Goal: Transaction & Acquisition: Purchase product/service

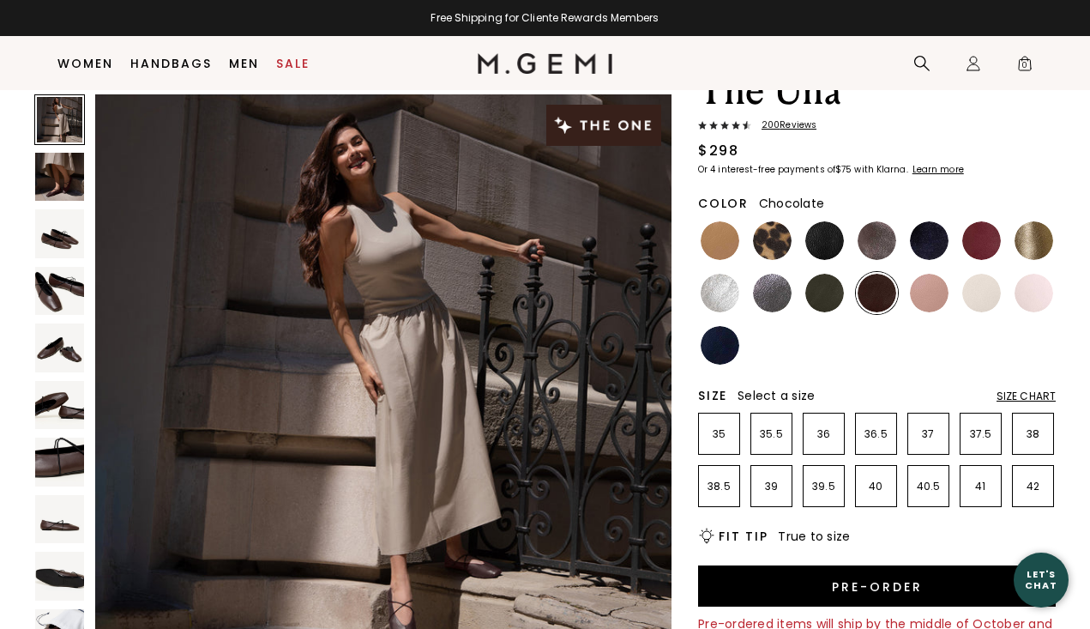
scroll to position [71, 0]
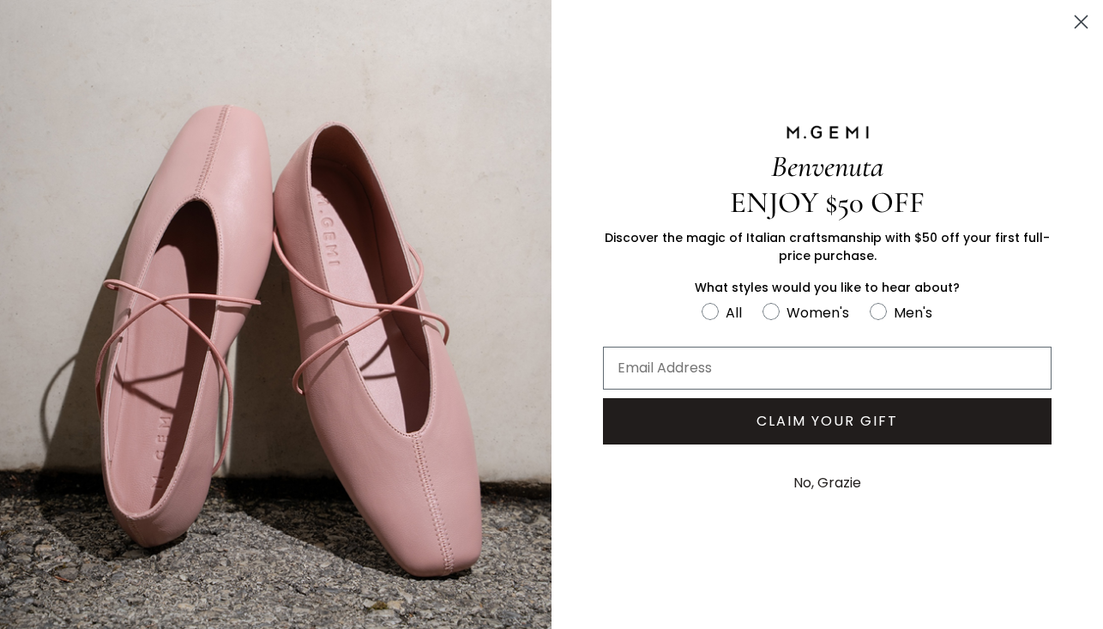
click at [1086, 27] on icon "Close dialog" at bounding box center [1082, 22] width 12 height 12
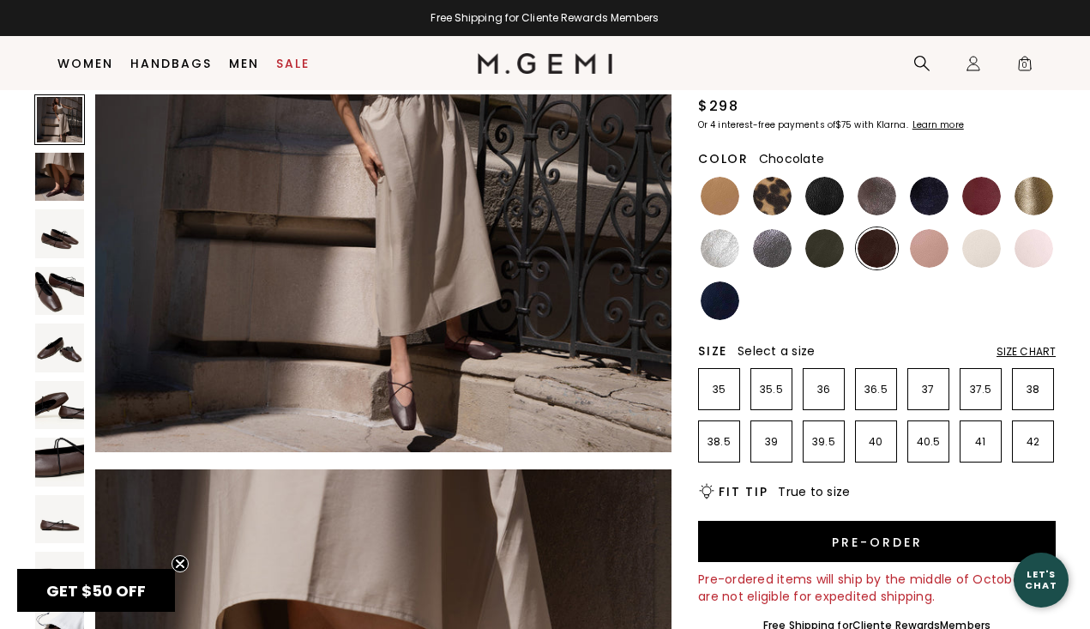
scroll to position [266, 0]
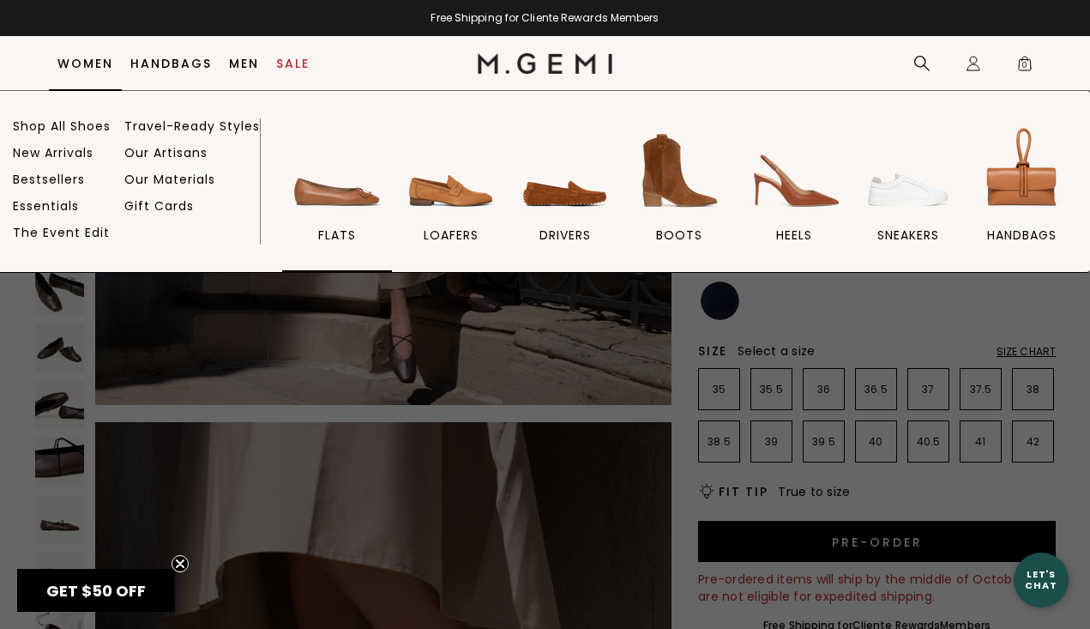
click at [365, 198] on img at bounding box center [337, 171] width 96 height 96
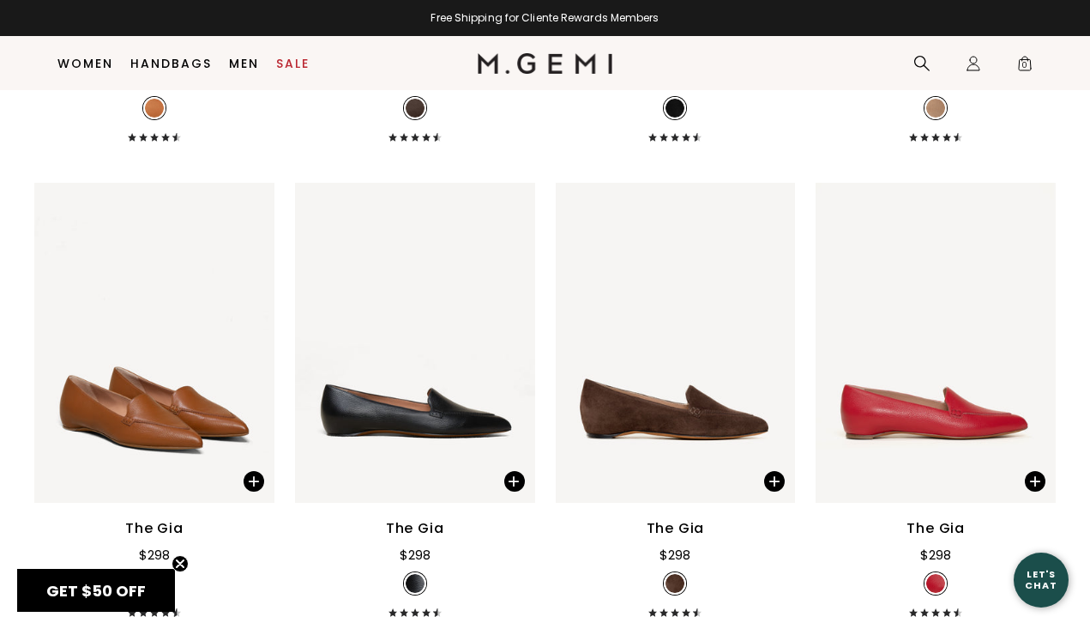
scroll to position [1240, 0]
